Goal: Transaction & Acquisition: Obtain resource

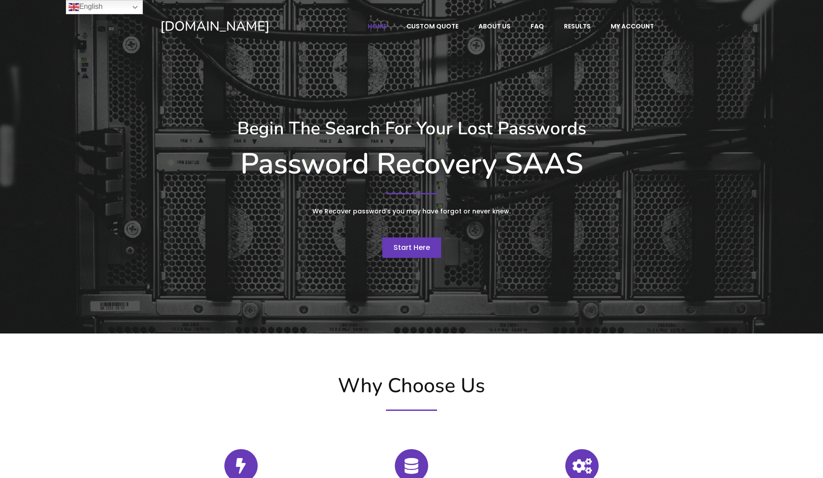
click at [402, 250] on span "Start Here" at bounding box center [411, 248] width 36 height 10
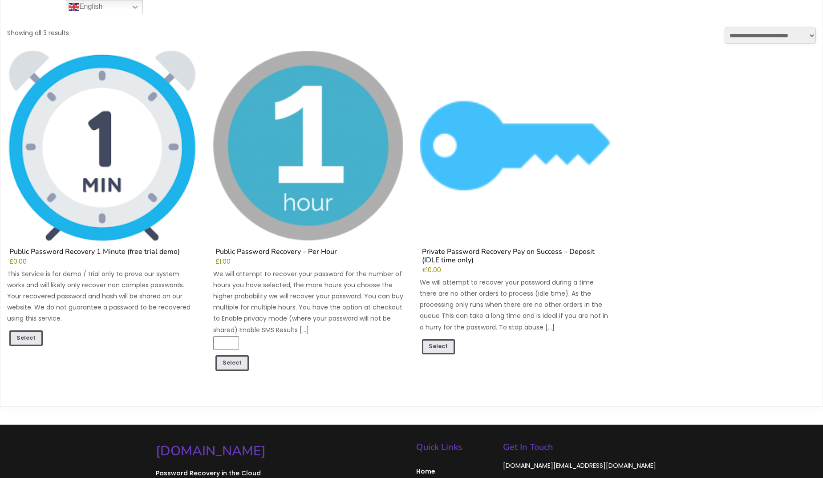
scroll to position [83, 0]
click at [30, 336] on link "Select" at bounding box center [25, 338] width 33 height 17
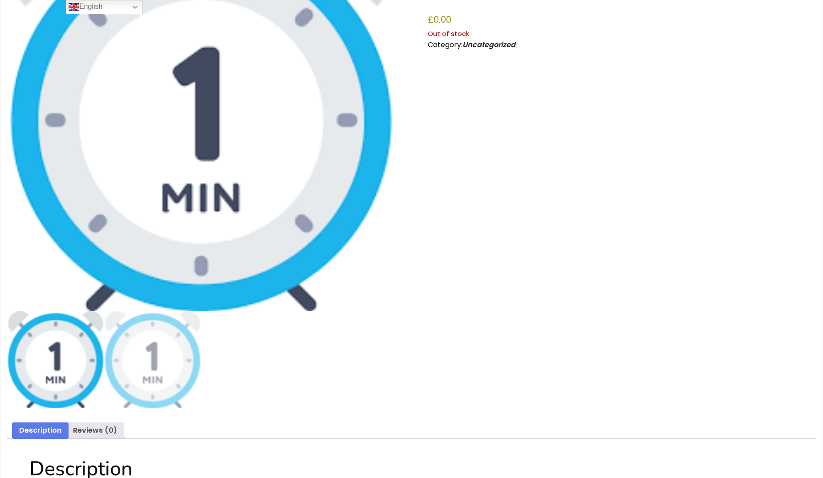
scroll to position [12, 0]
